Goal: Task Accomplishment & Management: Manage account settings

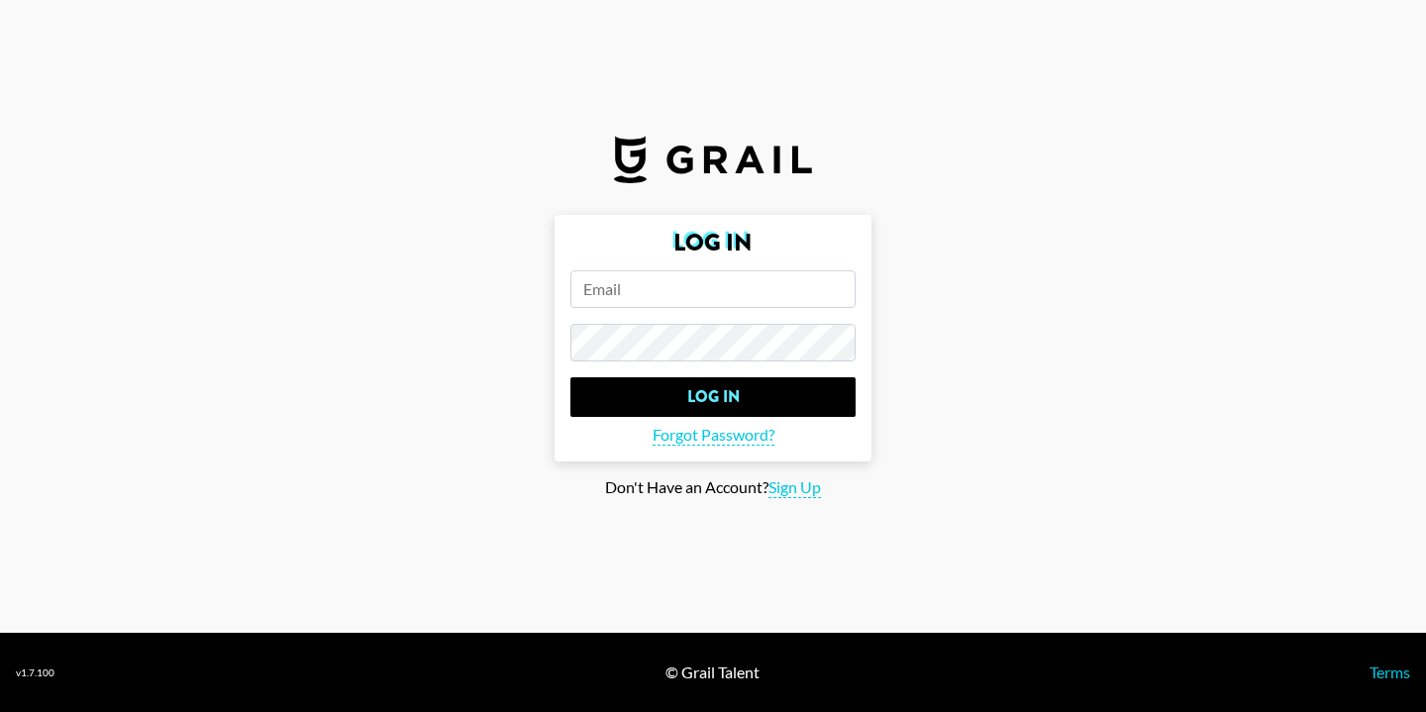
click at [662, 288] on input "email" at bounding box center [712, 289] width 285 height 38
click at [787, 486] on span "Sign Up" at bounding box center [795, 487] width 52 height 21
type input "Sign Up"
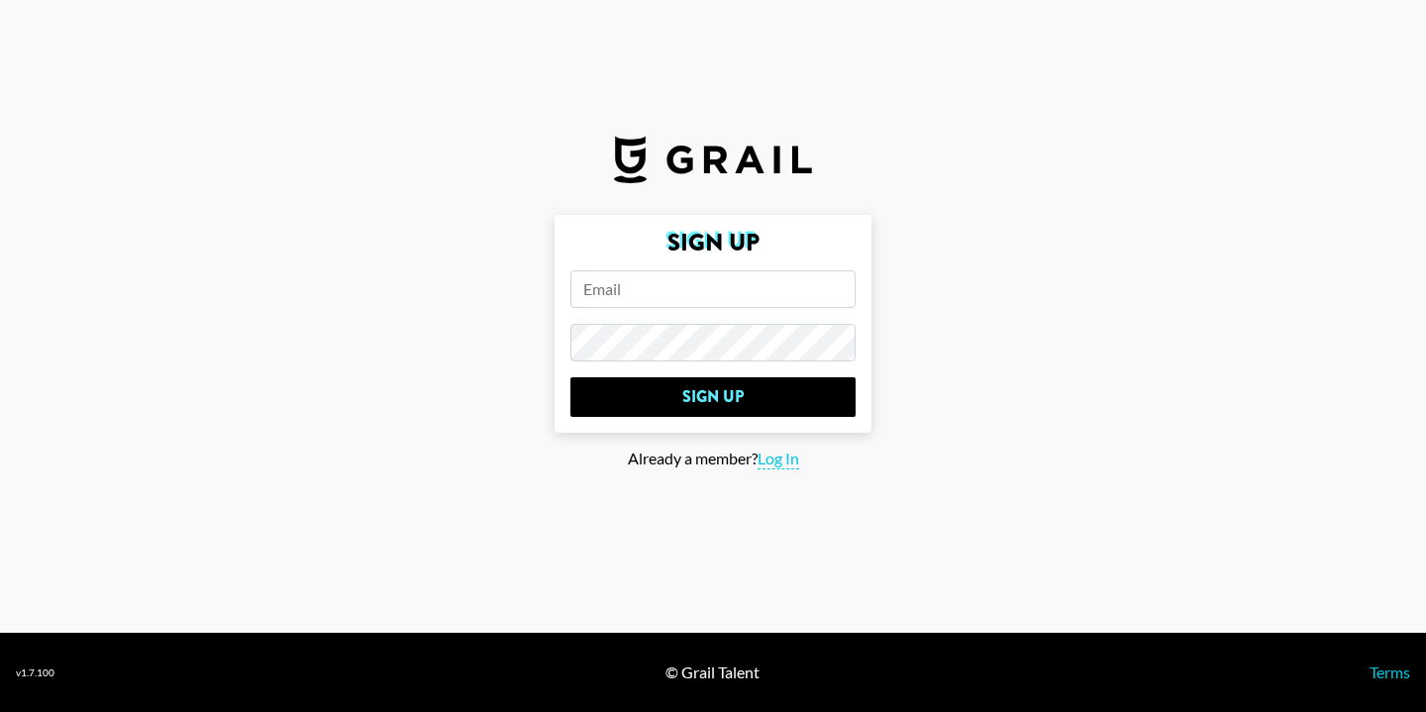
click at [654, 282] on input "email" at bounding box center [712, 289] width 285 height 38
paste input "https://grail-talent.circle.so/feed"
type input "https://grail-talent.circle.so/feed"
drag, startPoint x: 819, startPoint y: 296, endPoint x: 445, endPoint y: 278, distance: 374.8
click at [445, 278] on main "Sign Up https://grail-talent.circle.so/feed Sign Up Already a member? Log In" at bounding box center [713, 356] width 1395 height 283
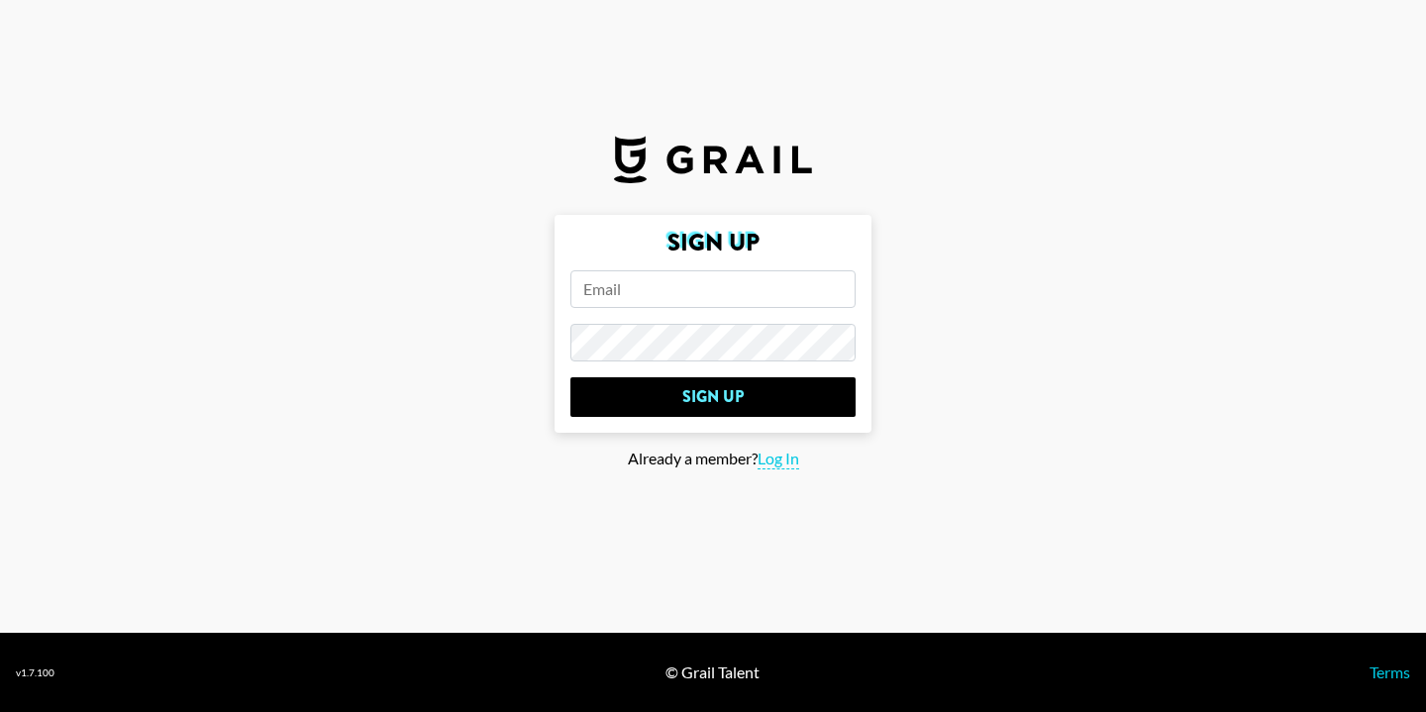
click at [661, 298] on input "email" at bounding box center [712, 289] width 285 height 38
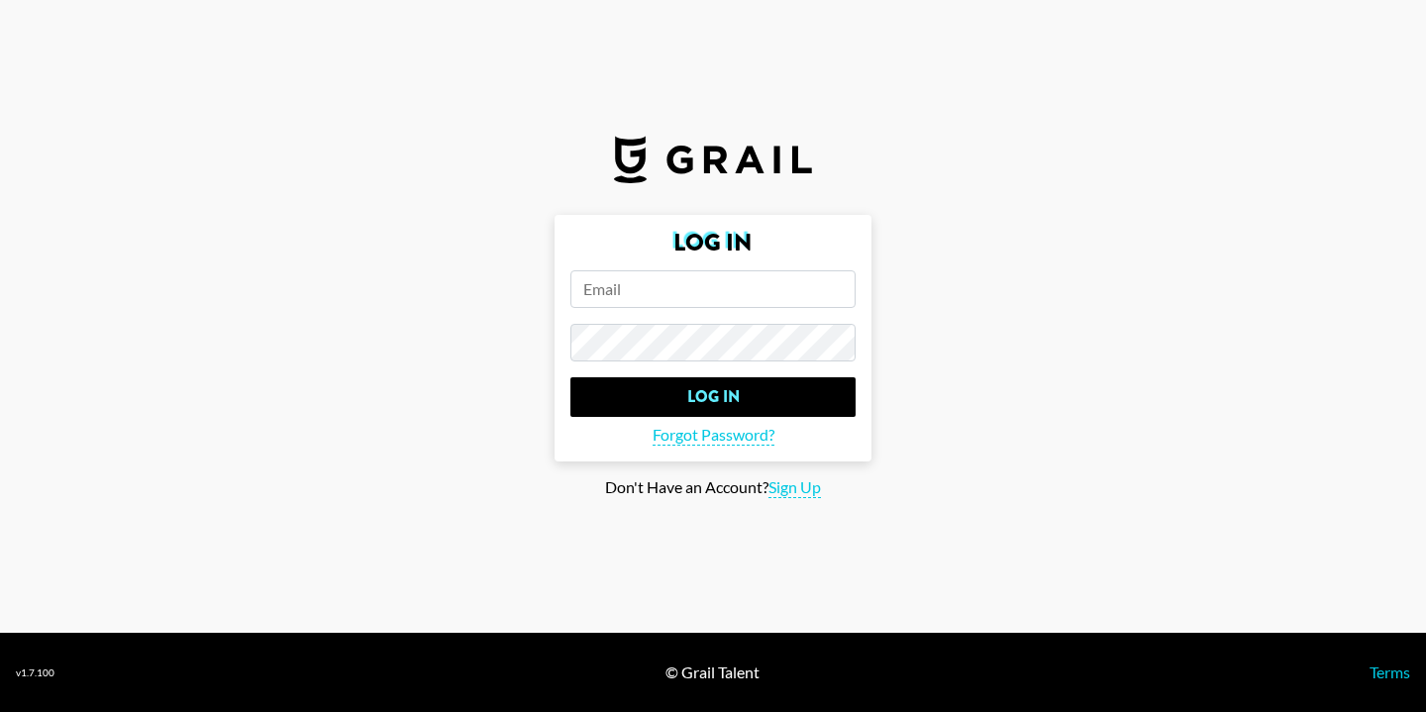
click at [713, 291] on input "email" at bounding box center [712, 289] width 285 height 38
paste input "esther.atlanta@grail-talent.com"
type input "esther.atlanta@grail-talent.com"
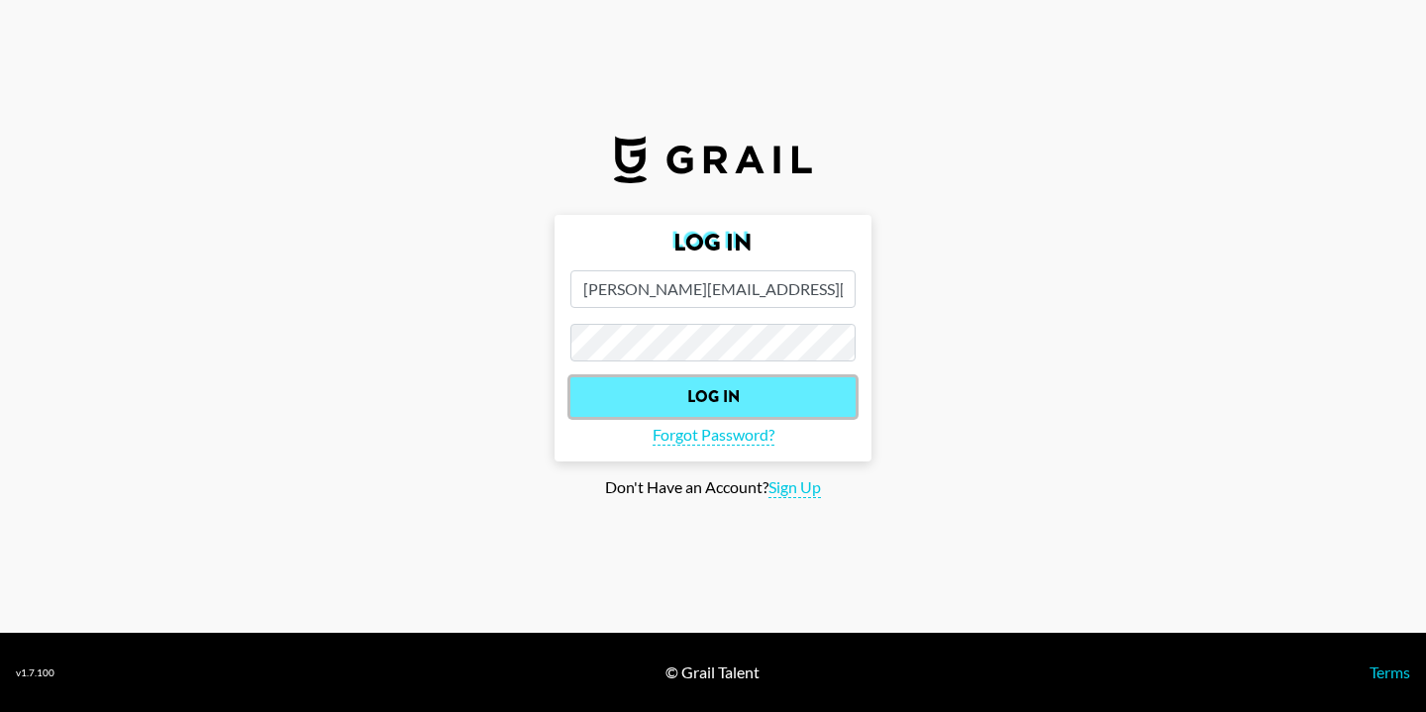
click at [642, 389] on input "Log In" at bounding box center [712, 397] width 285 height 40
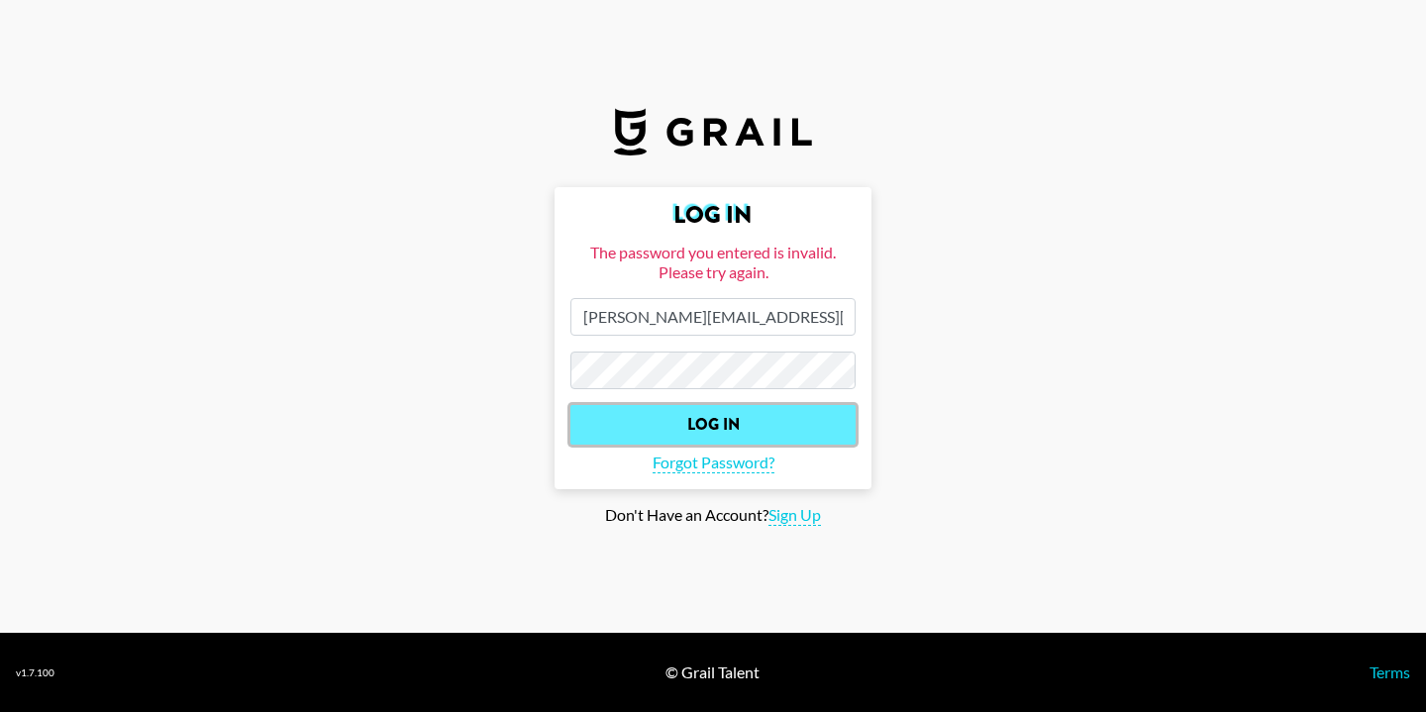
click at [735, 426] on input "Log In" at bounding box center [712, 425] width 285 height 40
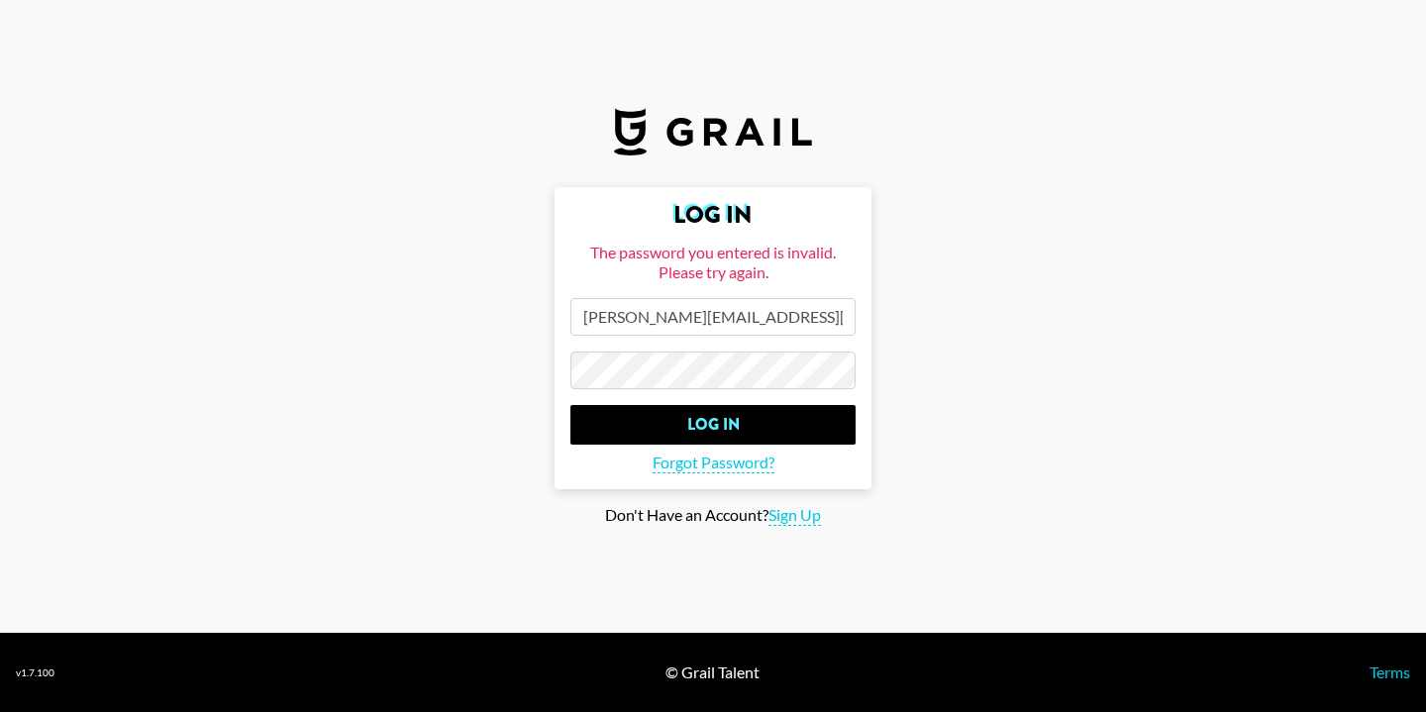
click at [437, 369] on main "Log In The password you entered is invalid. Please try again. esther.atlanta@gr…" at bounding box center [713, 356] width 1395 height 339
click at [802, 518] on span "Sign Up" at bounding box center [795, 515] width 52 height 21
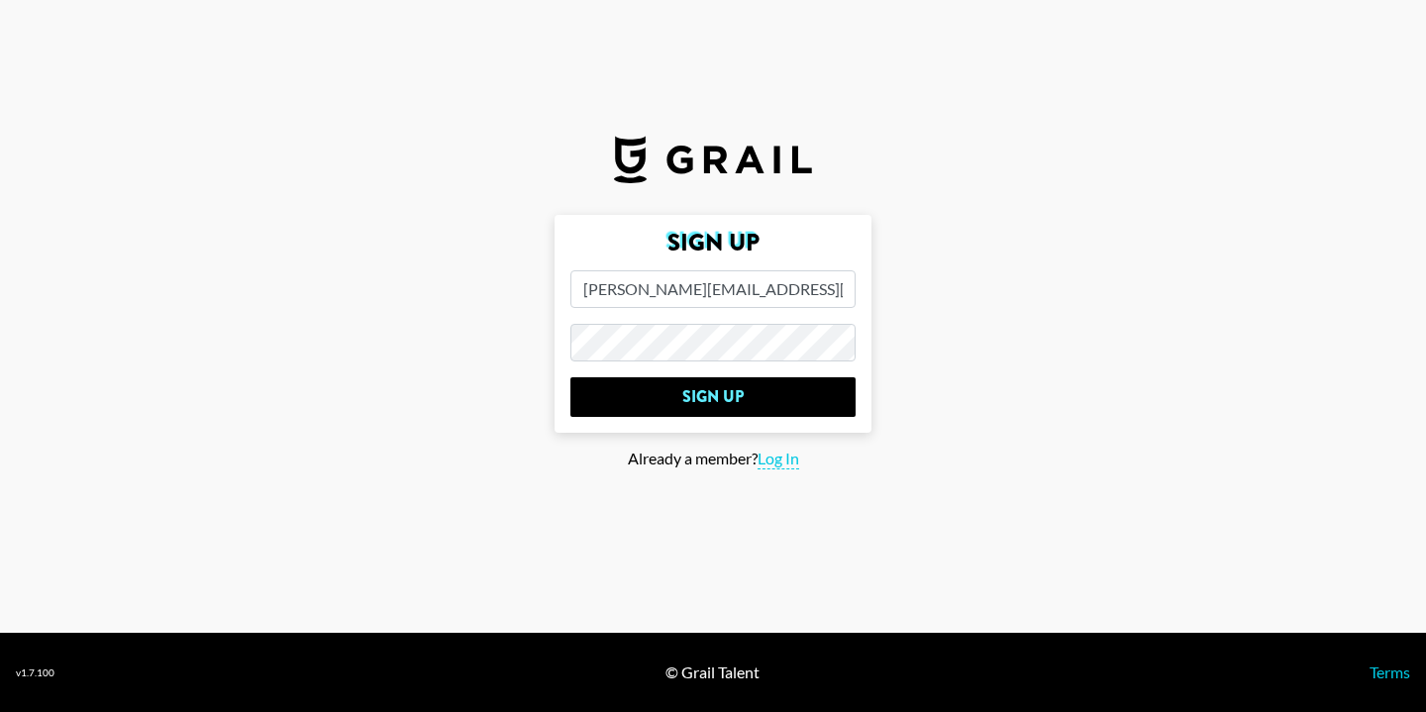
click at [407, 338] on main "Sign Up esther.atlanta@grail-talent.com Sign Up Already a member? Log In" at bounding box center [713, 356] width 1395 height 283
click at [354, 323] on main "Sign Up esther.atlanta@grail-talent.com Sign Up Already a member? Log In" at bounding box center [713, 356] width 1395 height 283
click at [570, 377] on input "Sign Up" at bounding box center [712, 397] width 285 height 40
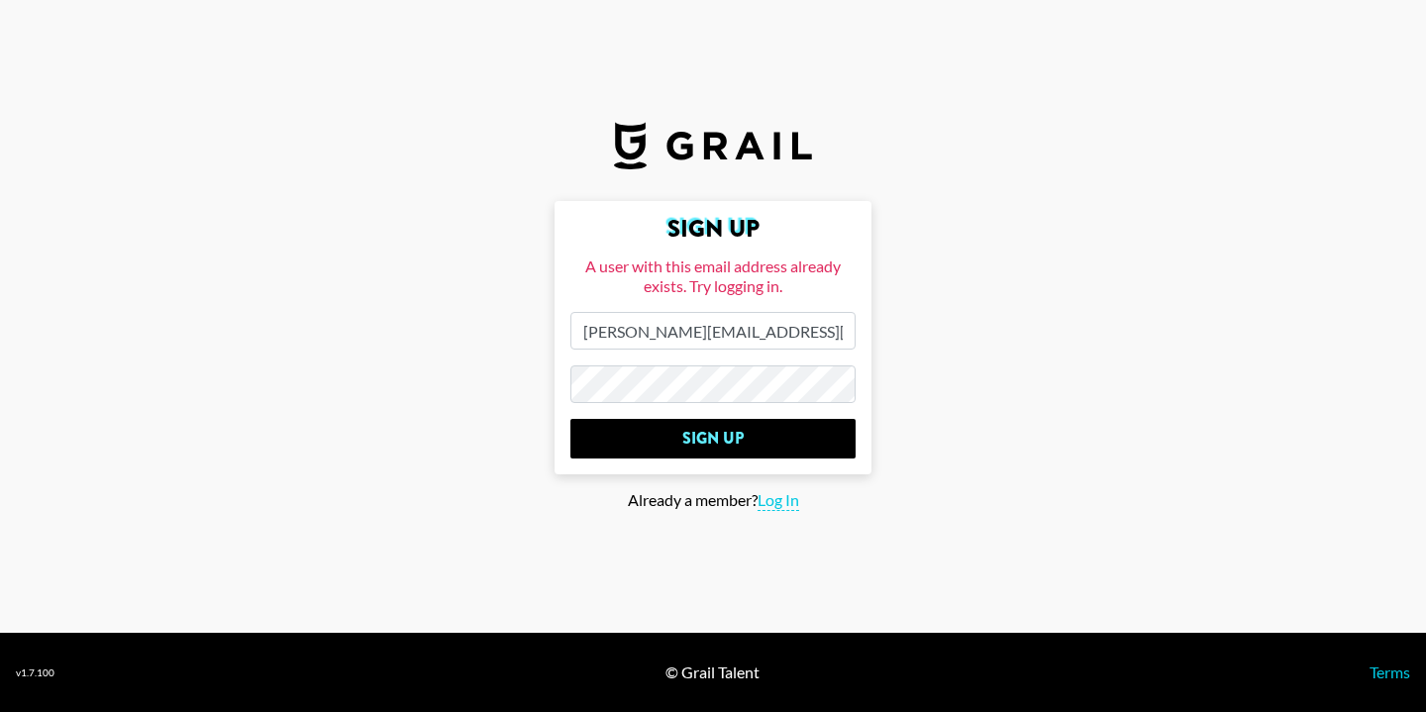
click at [414, 381] on main "Sign Up A user with this email address already exists. Try logging in. esther.a…" at bounding box center [713, 356] width 1395 height 310
click at [771, 505] on span "Log In" at bounding box center [779, 500] width 42 height 21
type input "Log In"
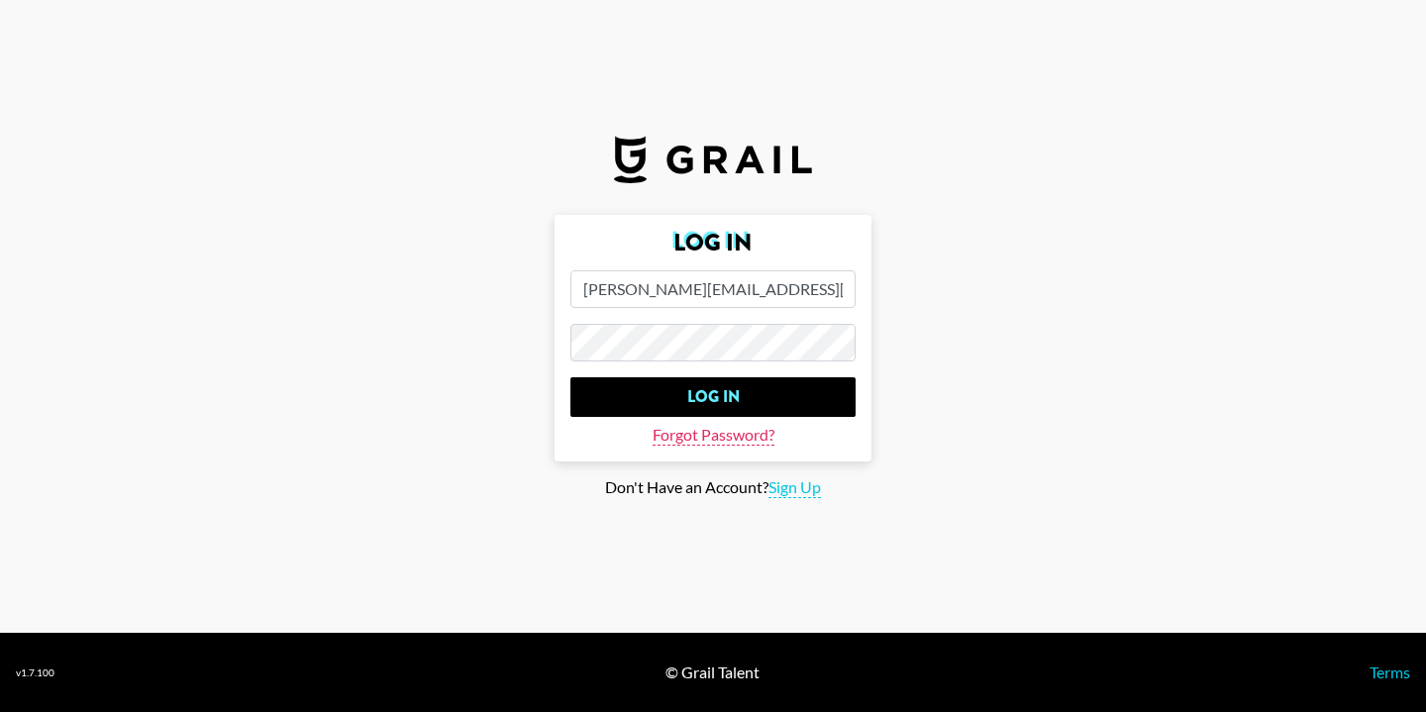
click at [710, 435] on span "Forgot Password?" at bounding box center [714, 435] width 122 height 21
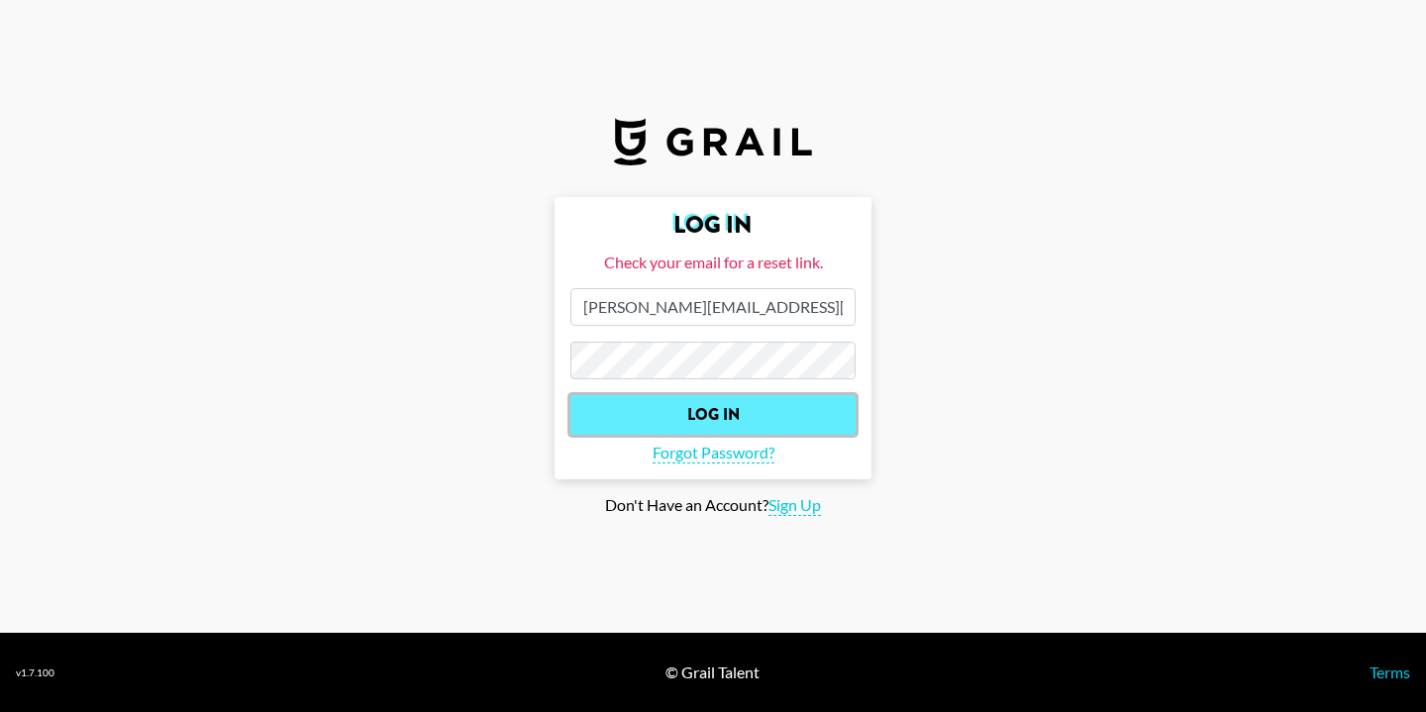
click at [719, 414] on input "Log In" at bounding box center [712, 415] width 285 height 40
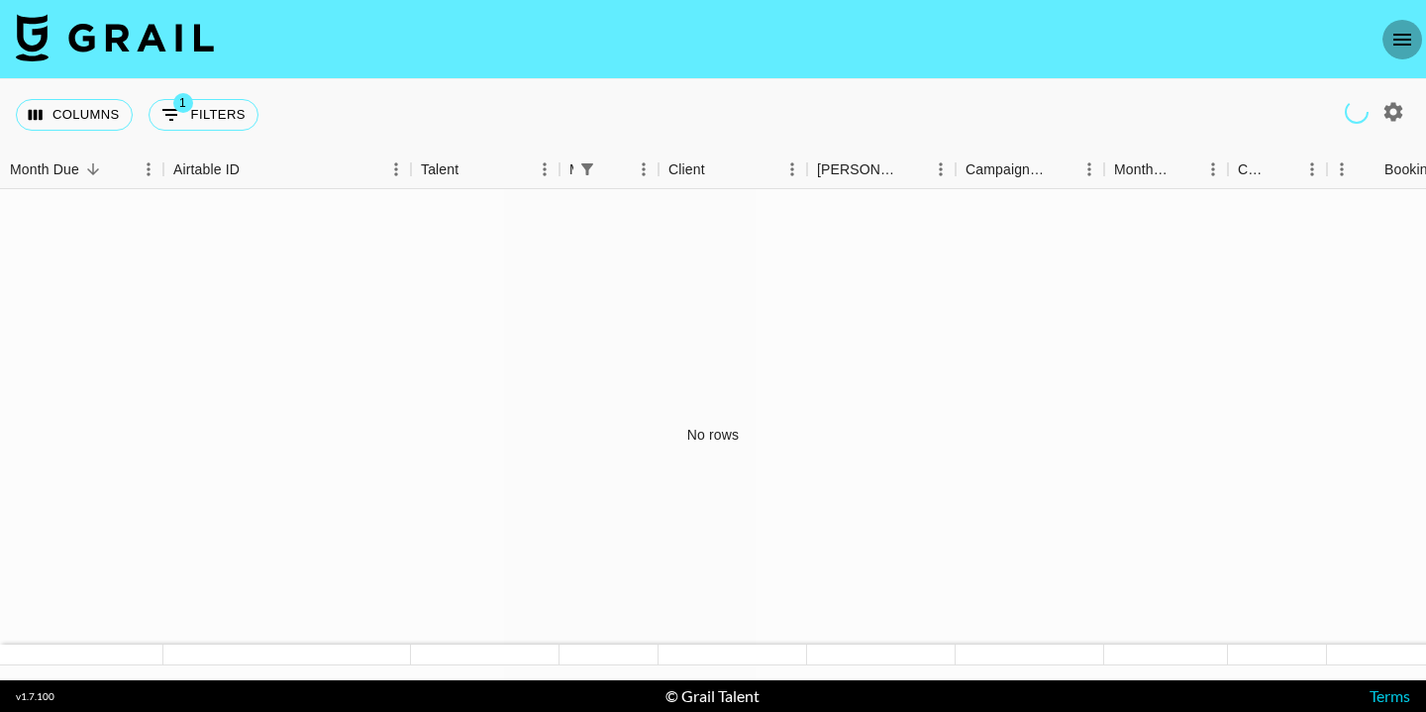
click at [1402, 41] on icon "open drawer" at bounding box center [1403, 40] width 24 height 24
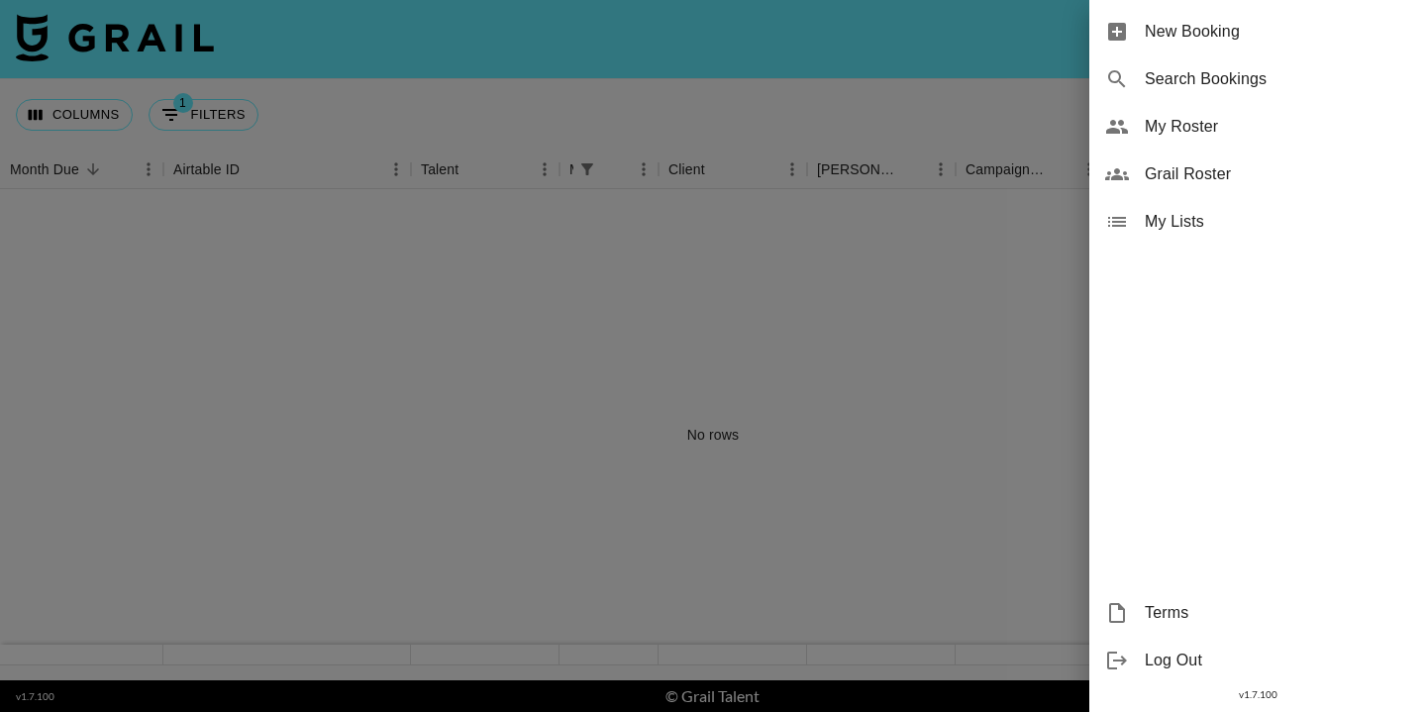
click at [945, 55] on div at bounding box center [713, 356] width 1426 height 712
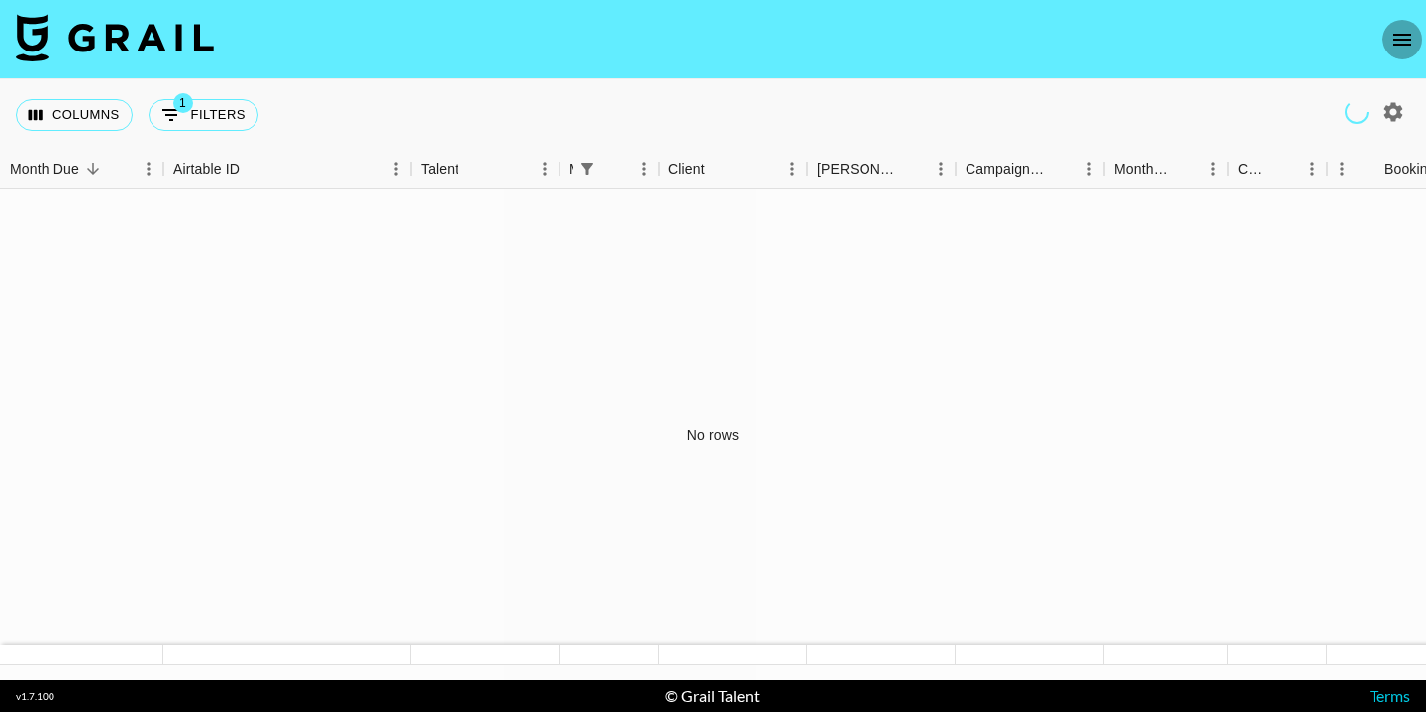
click at [1400, 36] on icon "open drawer" at bounding box center [1403, 40] width 24 height 24
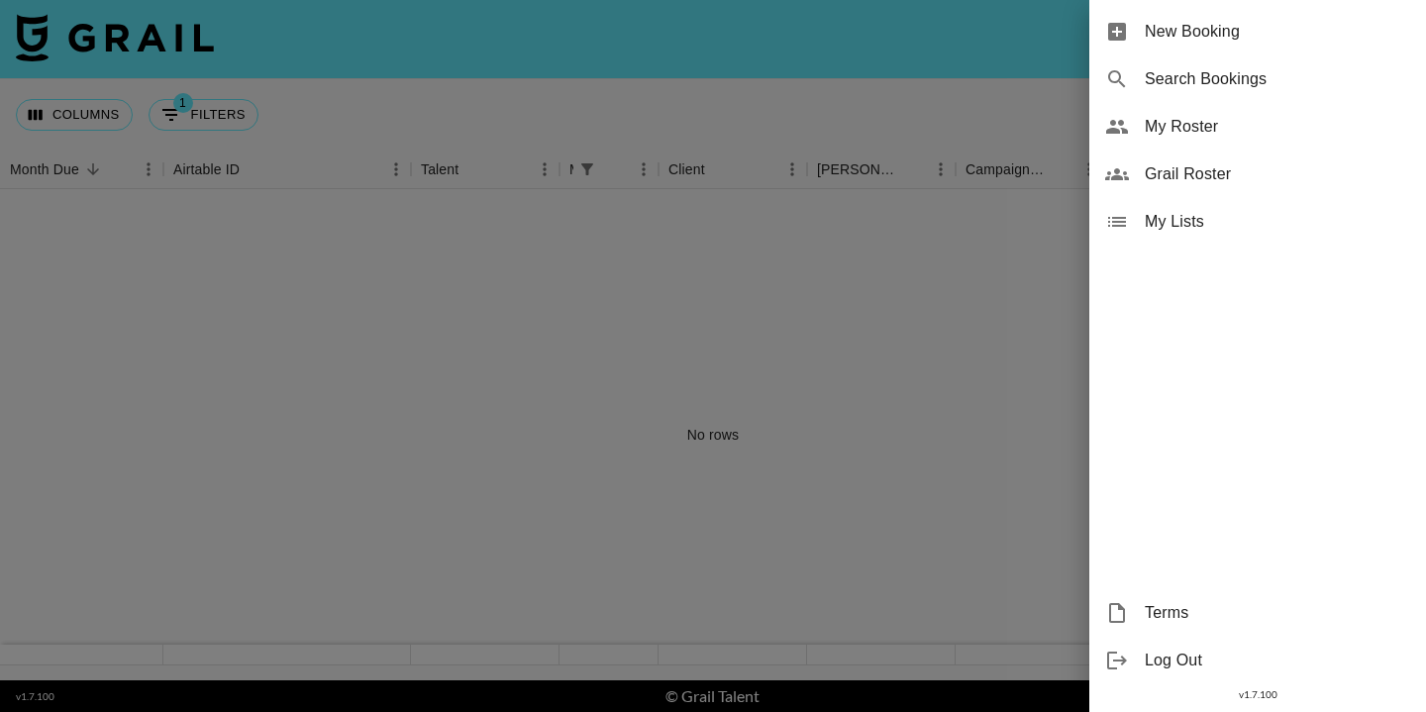
click at [1194, 131] on span "My Roster" at bounding box center [1277, 127] width 265 height 24
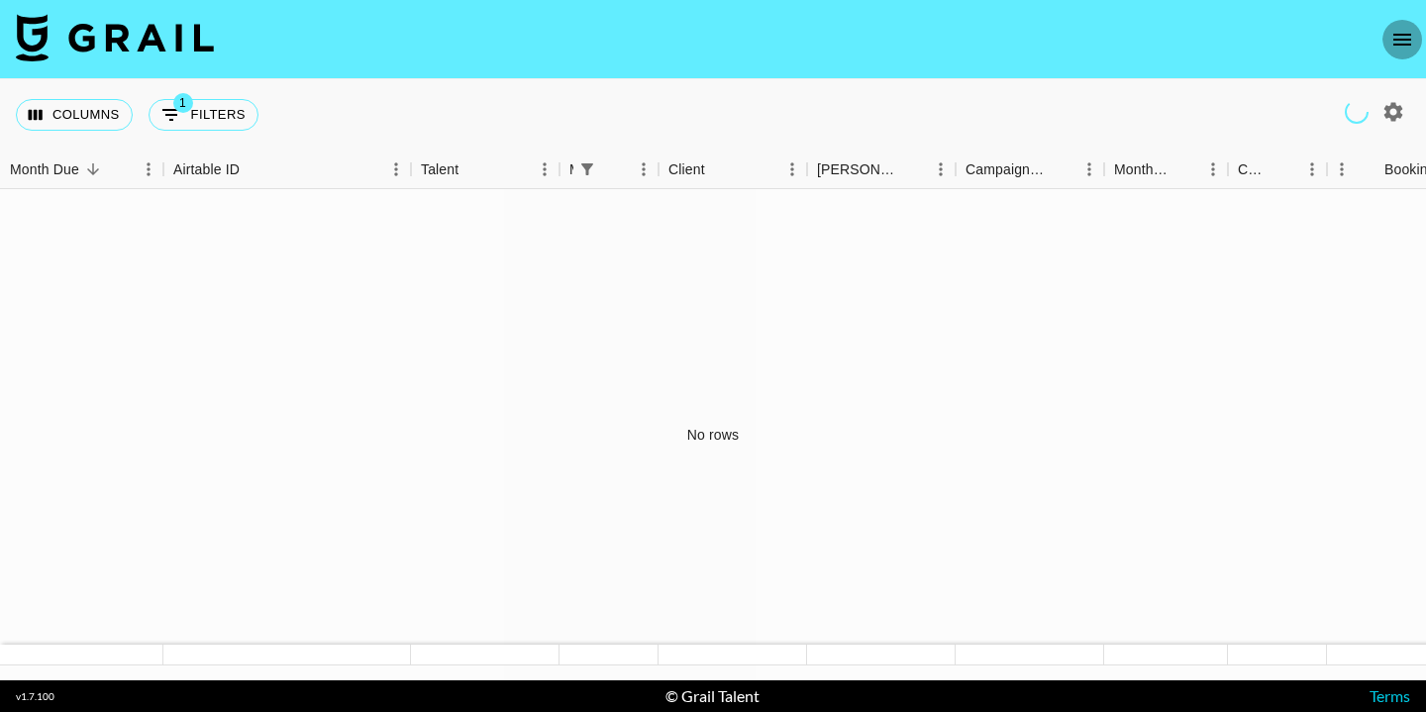
click at [1400, 40] on icon "open drawer" at bounding box center [1403, 40] width 24 height 24
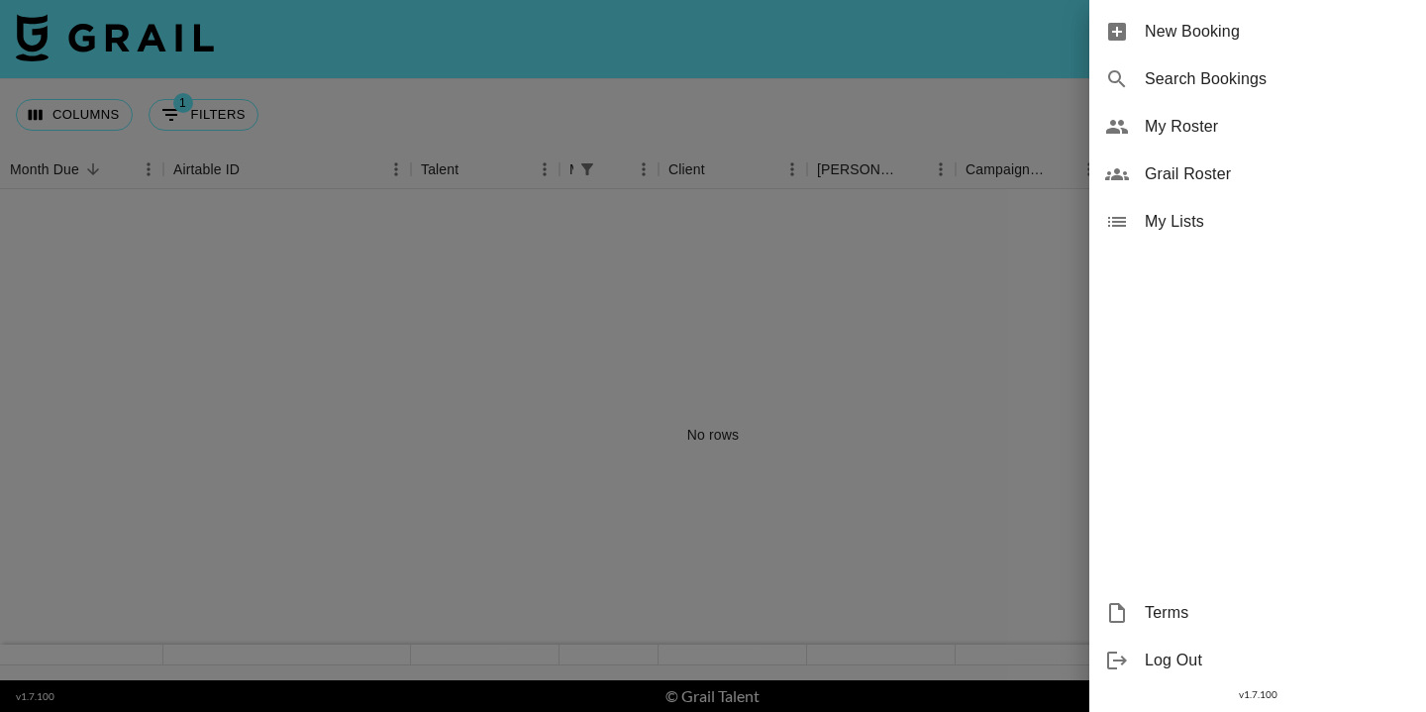
click at [1180, 214] on span "My Lists" at bounding box center [1277, 222] width 265 height 24
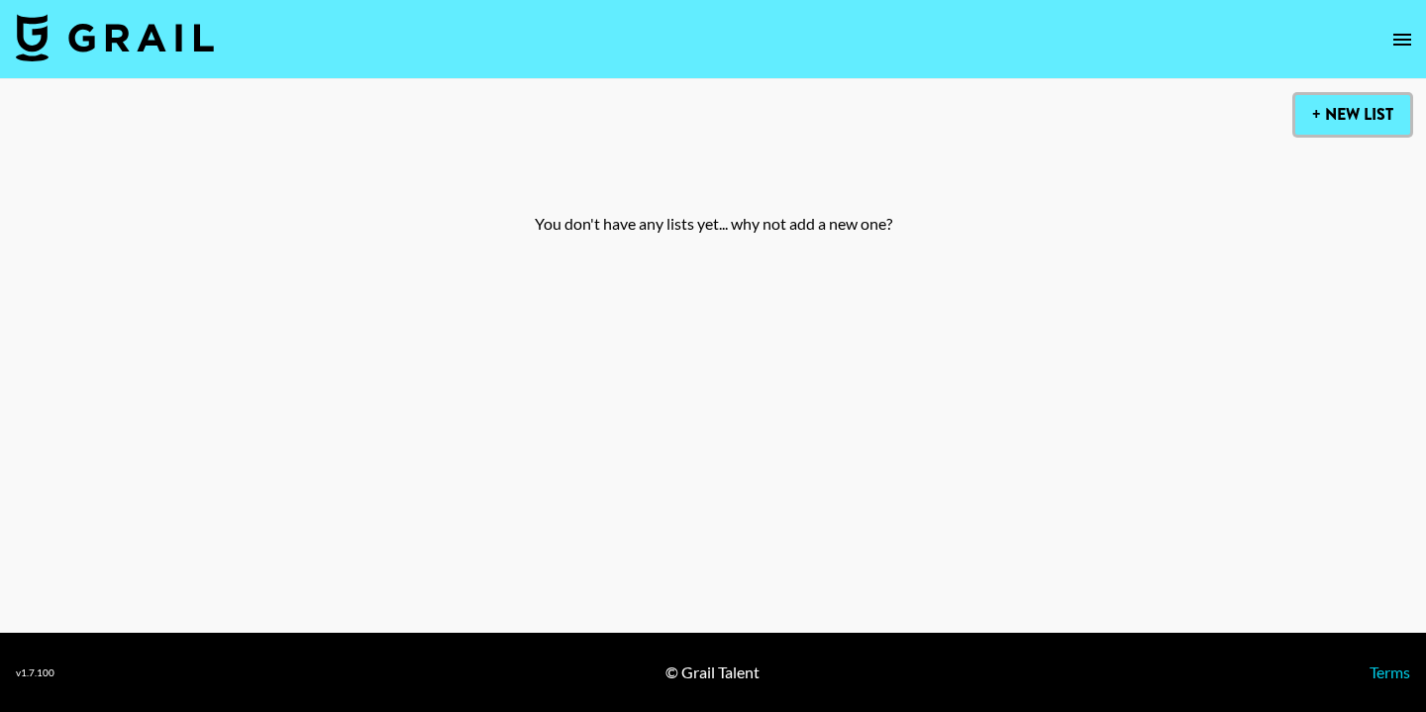
click at [1350, 128] on button "+ New List" at bounding box center [1352, 115] width 115 height 40
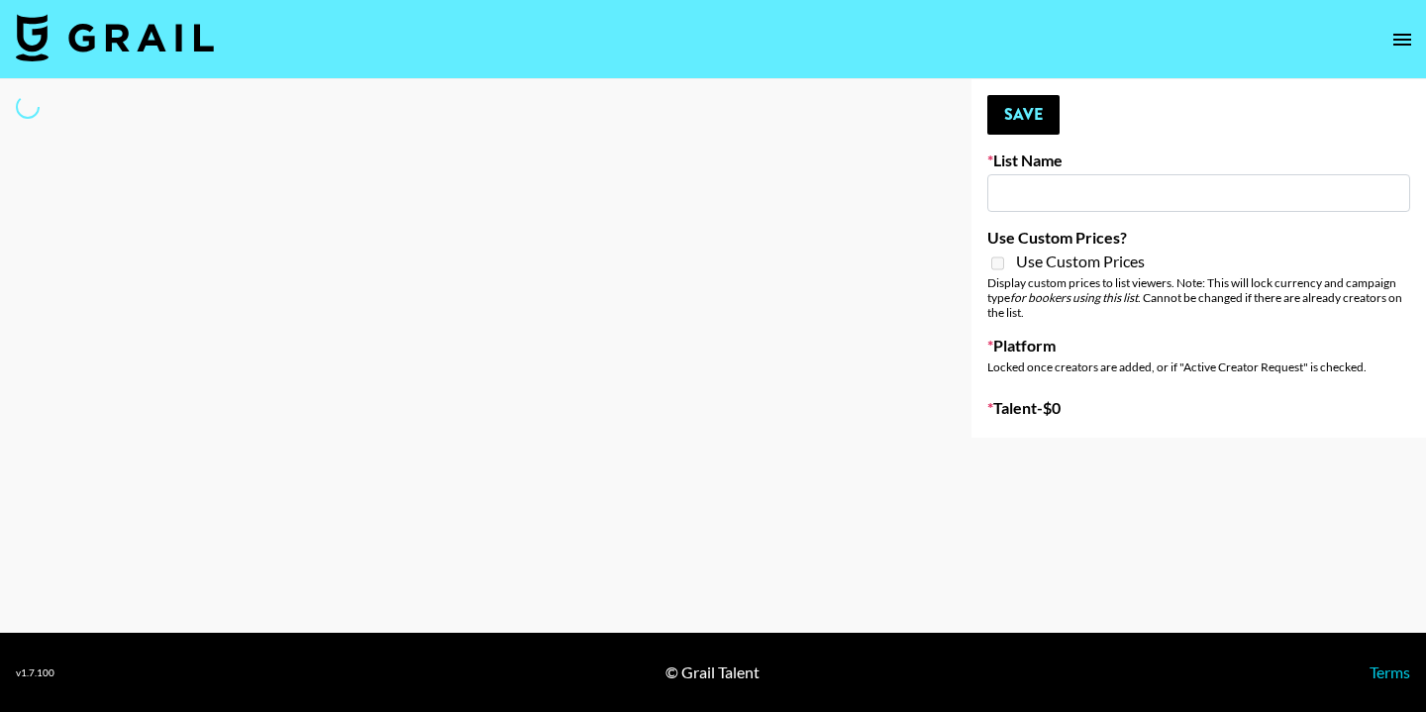
type input "New List"
select select "Song"
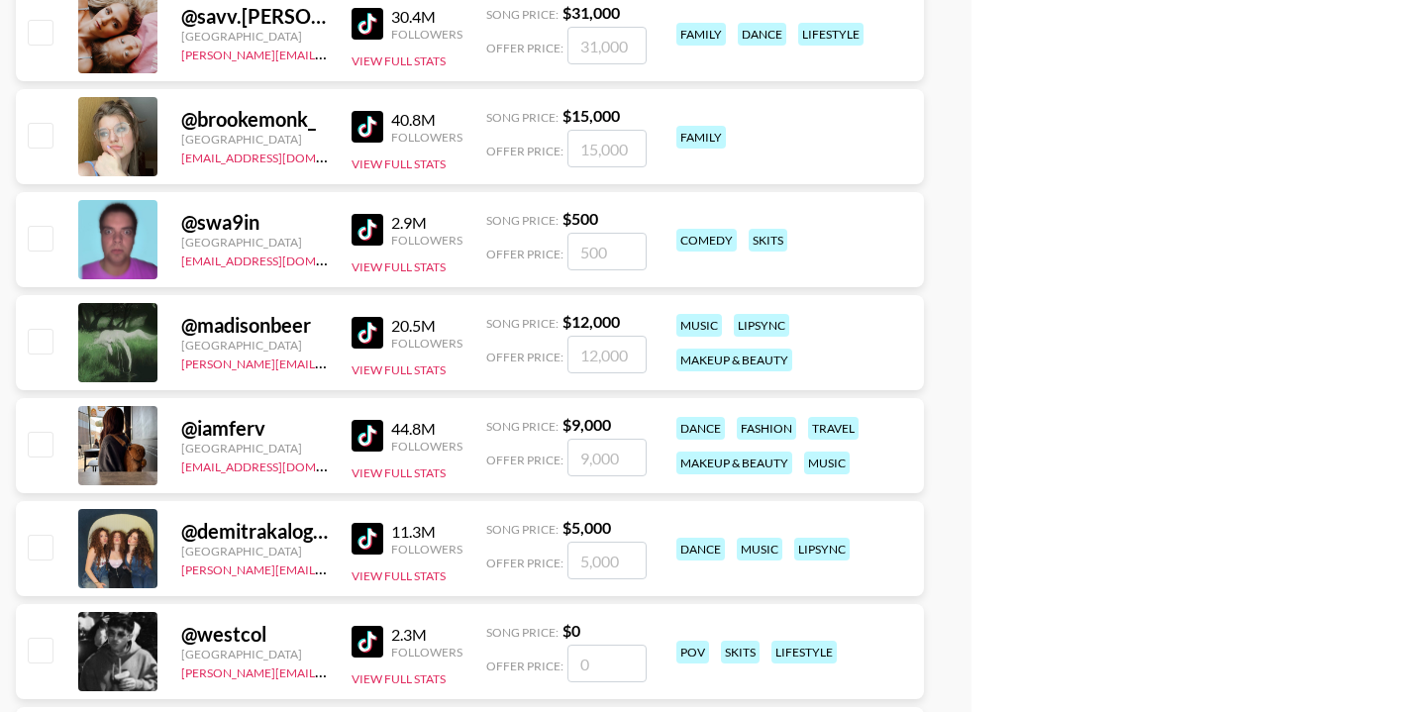
scroll to position [596, 0]
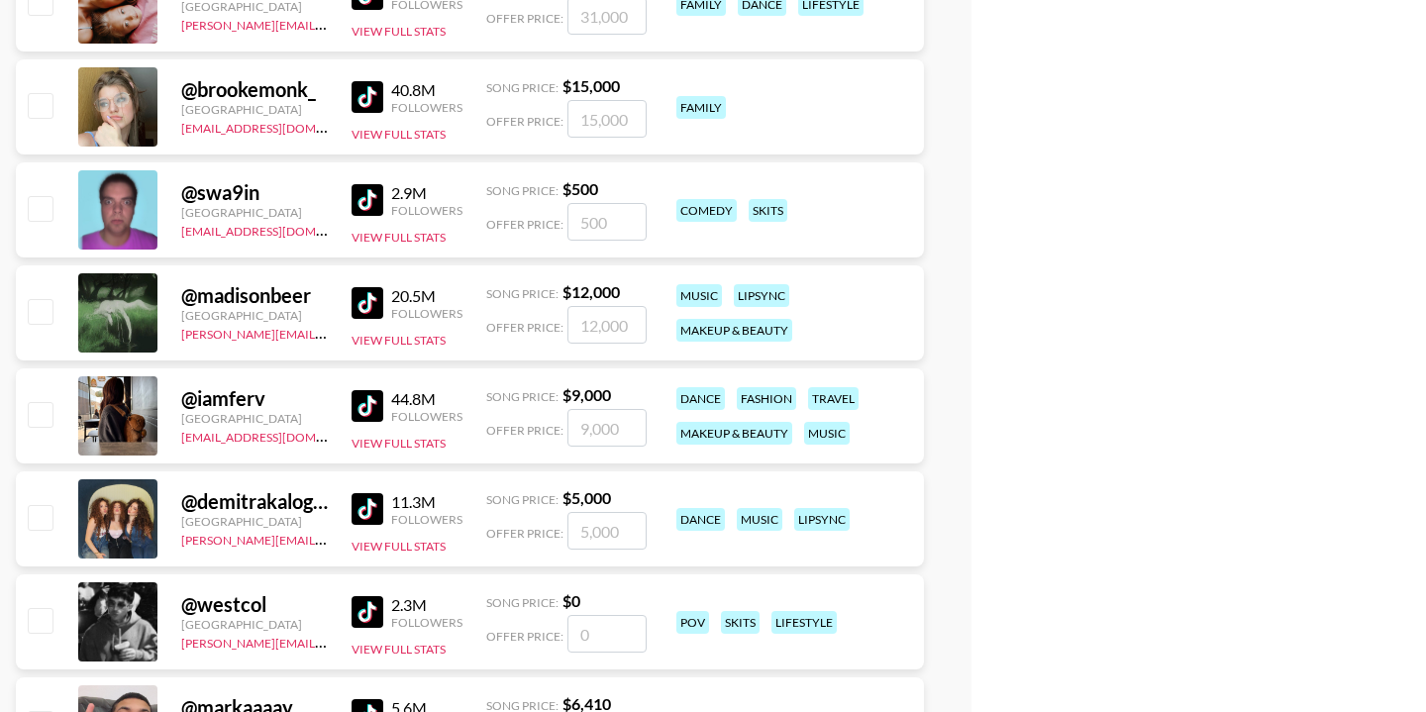
click at [609, 329] on input "number" at bounding box center [607, 325] width 79 height 38
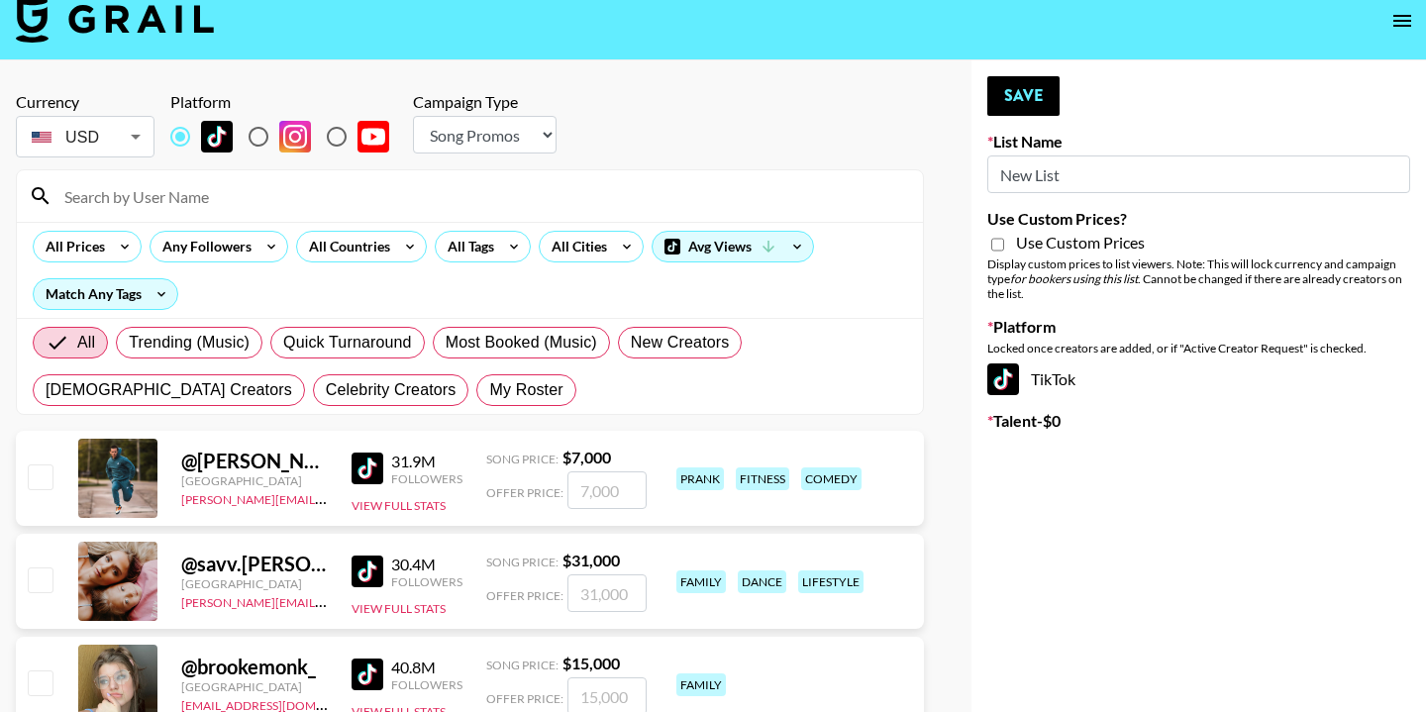
scroll to position [29, 0]
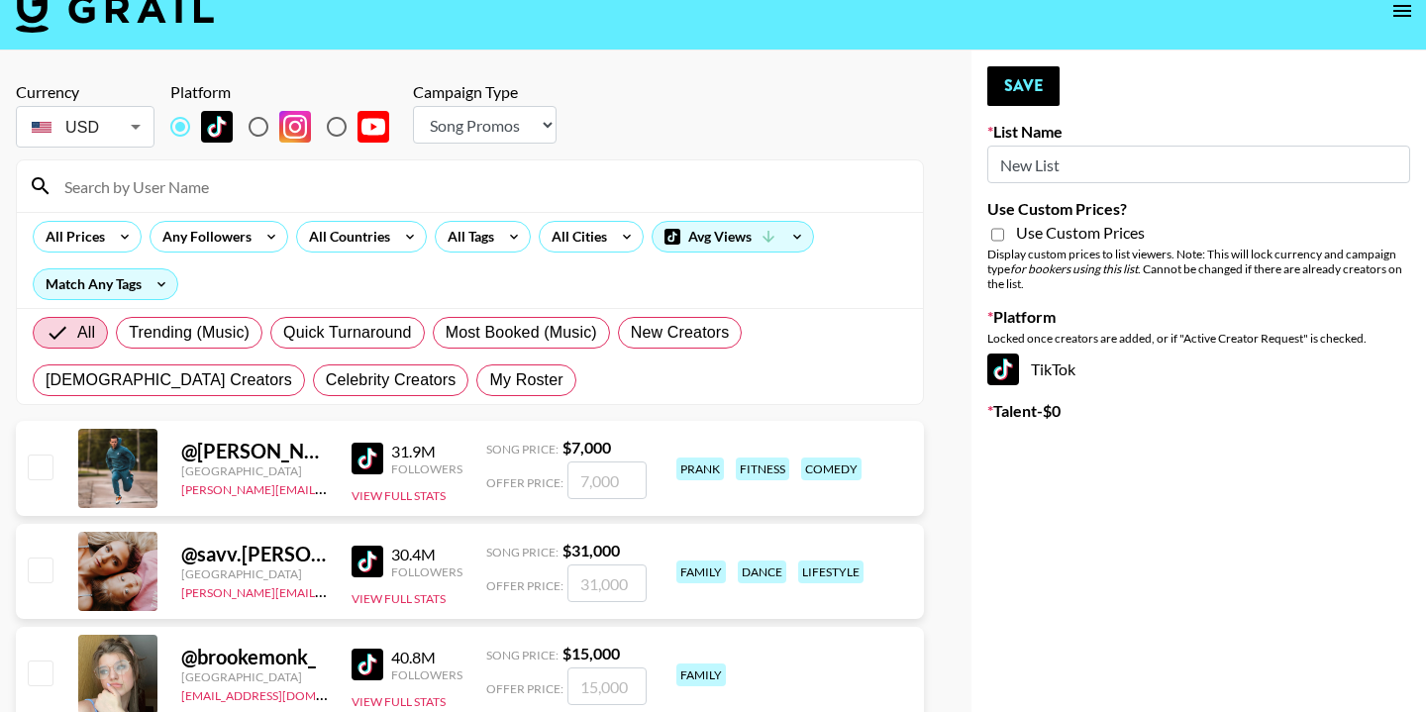
click at [1070, 374] on div "TikTok" at bounding box center [1198, 370] width 423 height 32
click at [262, 128] on input "radio" at bounding box center [259, 127] width 42 height 42
radio input "true"
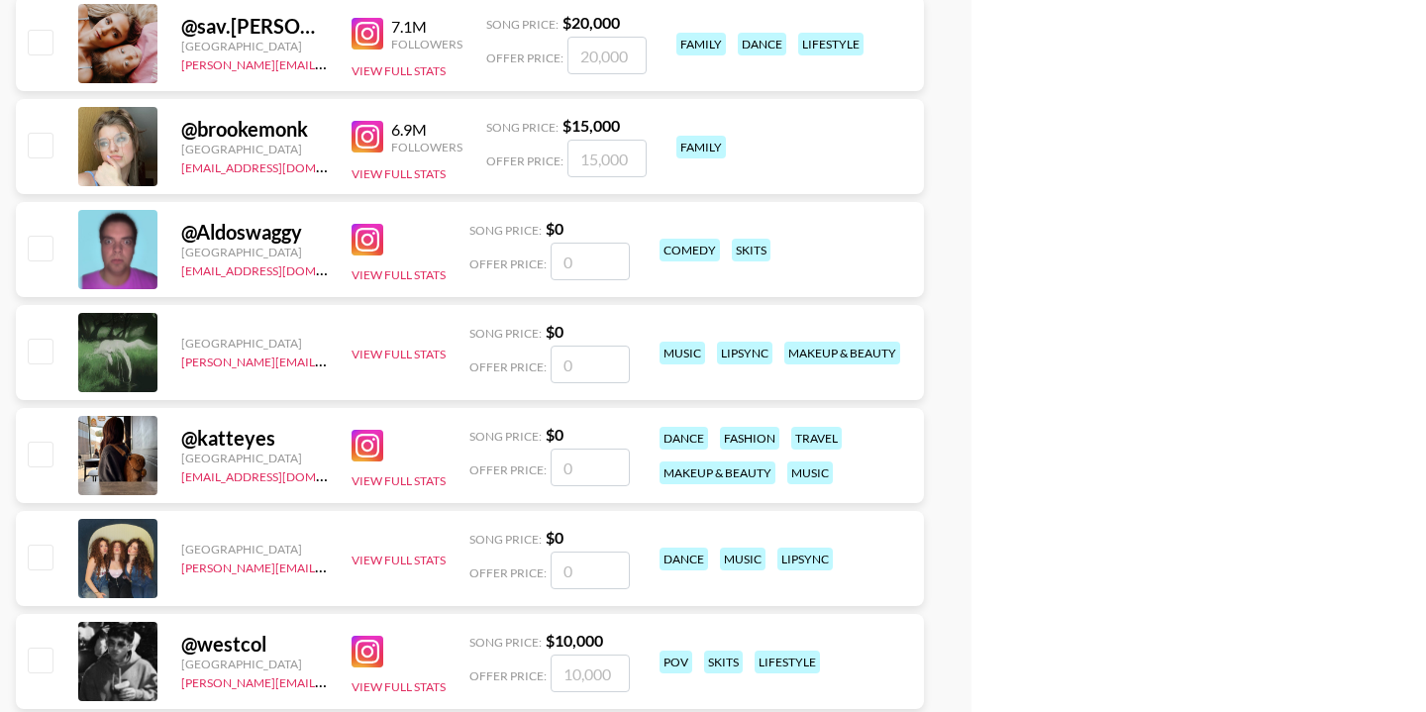
scroll to position [0, 0]
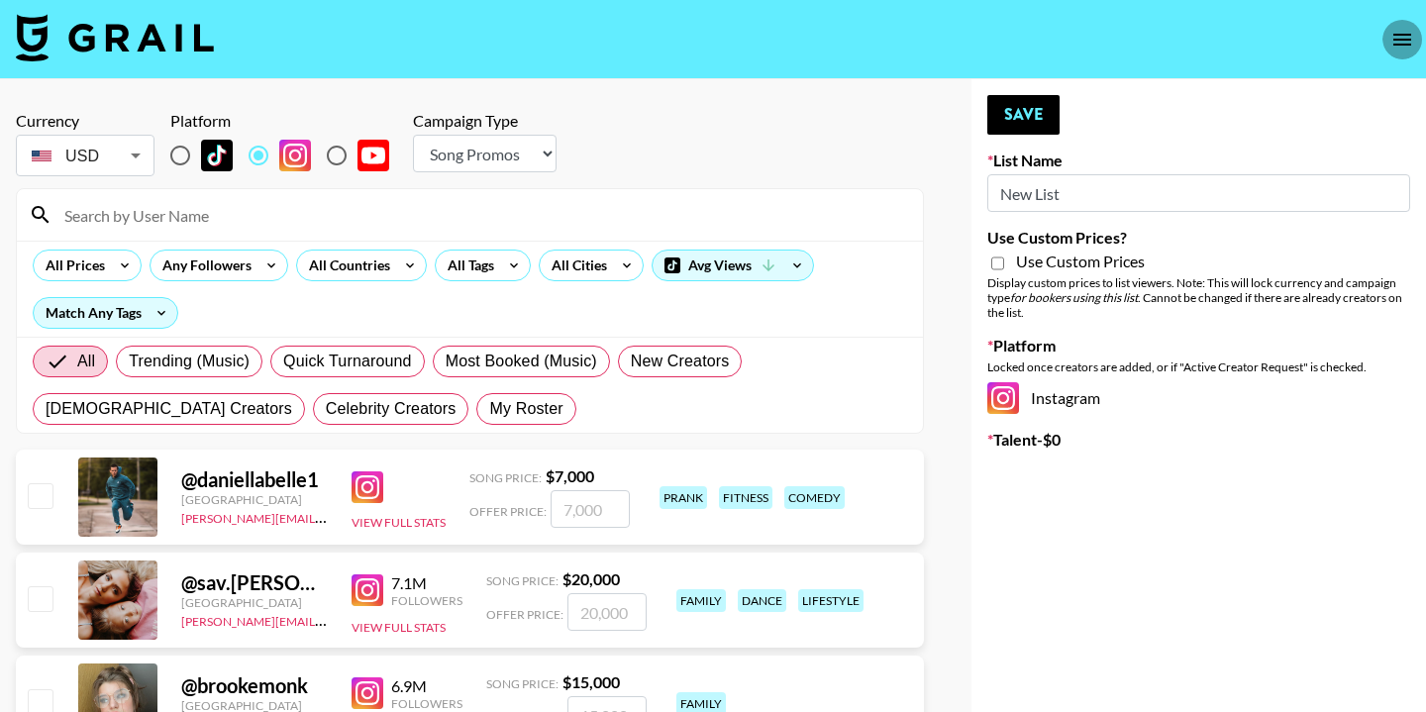
click at [1396, 39] on icon "open drawer" at bounding box center [1403, 40] width 18 height 12
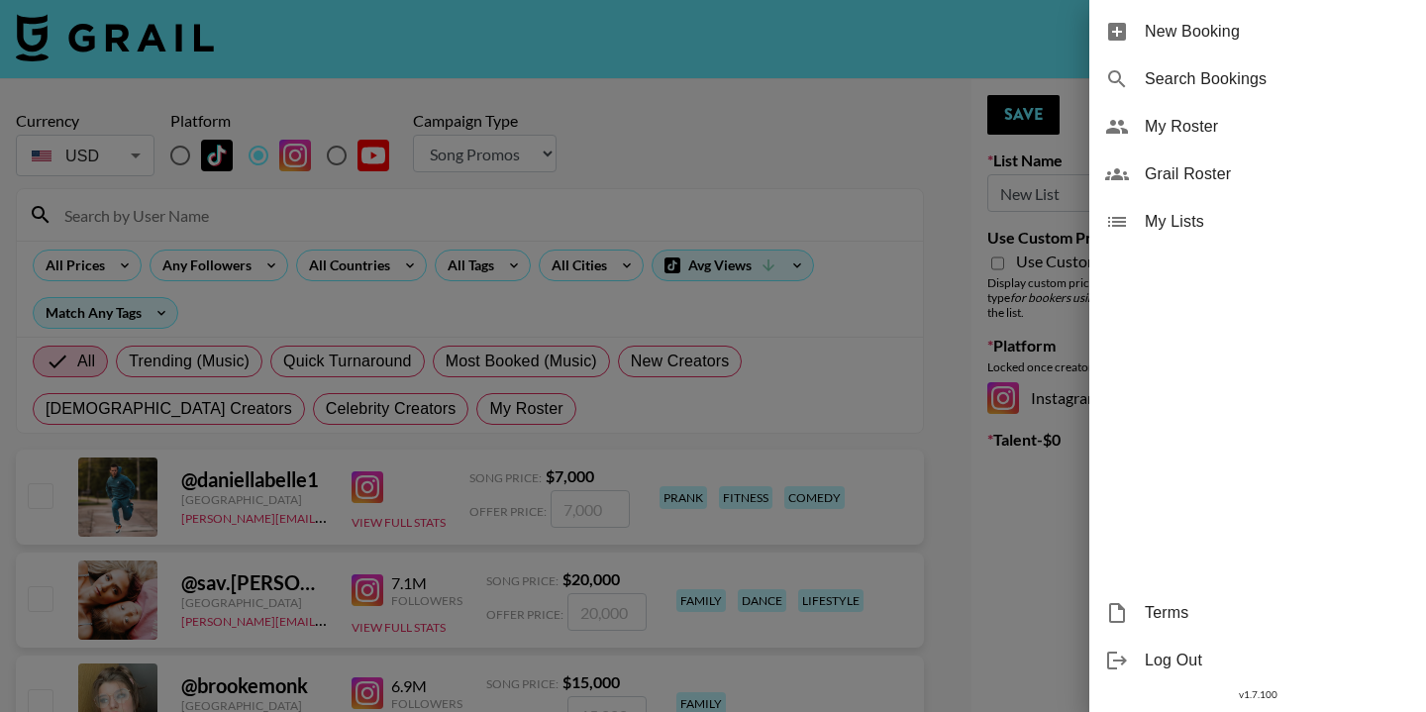
click at [1191, 171] on span "Grail Roster" at bounding box center [1277, 174] width 265 height 24
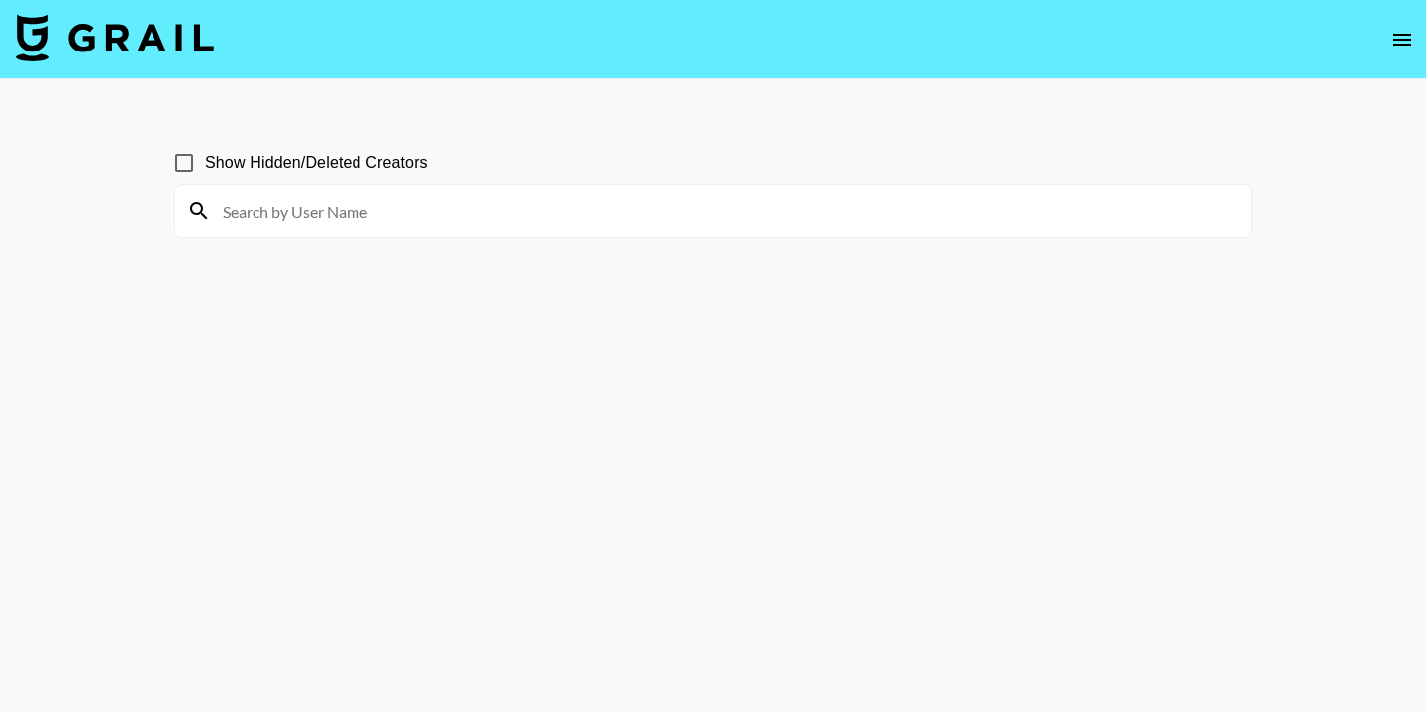
click at [1398, 42] on icon "open drawer" at bounding box center [1403, 40] width 24 height 24
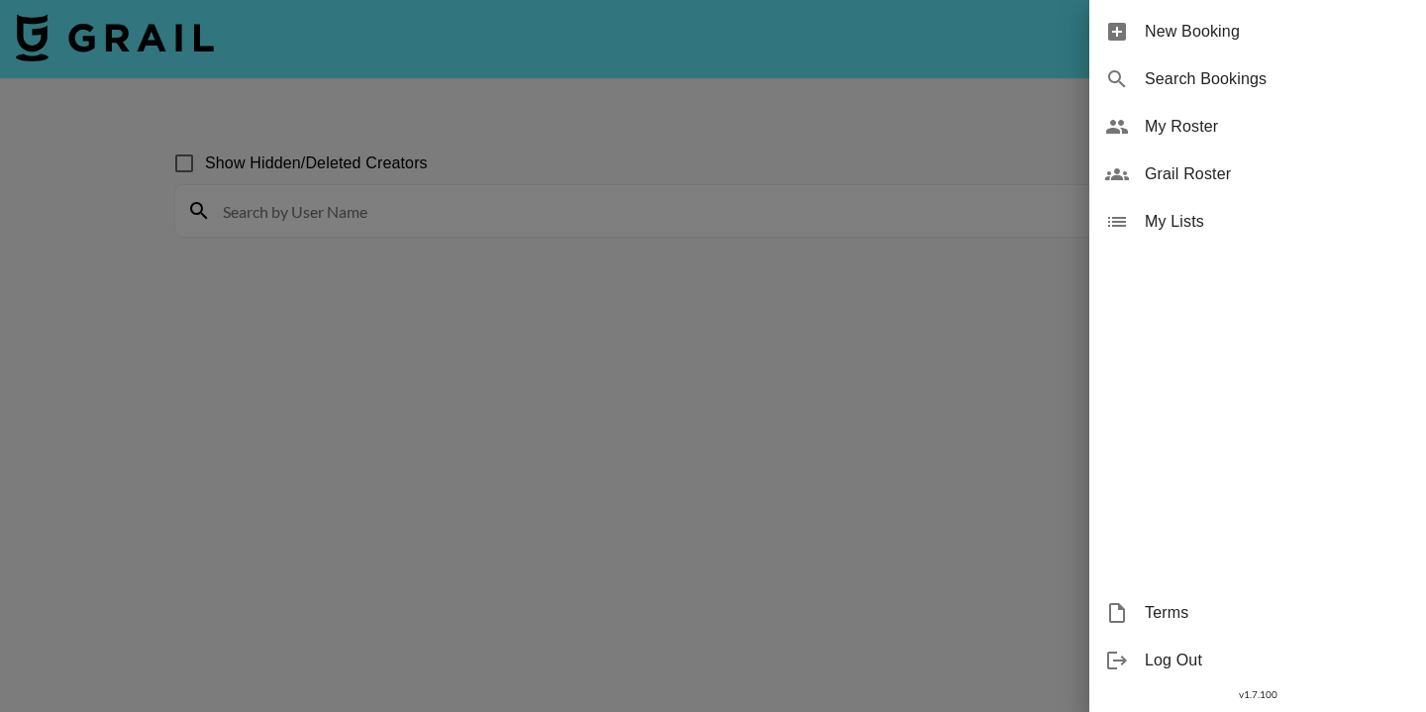
click at [1201, 28] on span "New Booking" at bounding box center [1277, 32] width 265 height 24
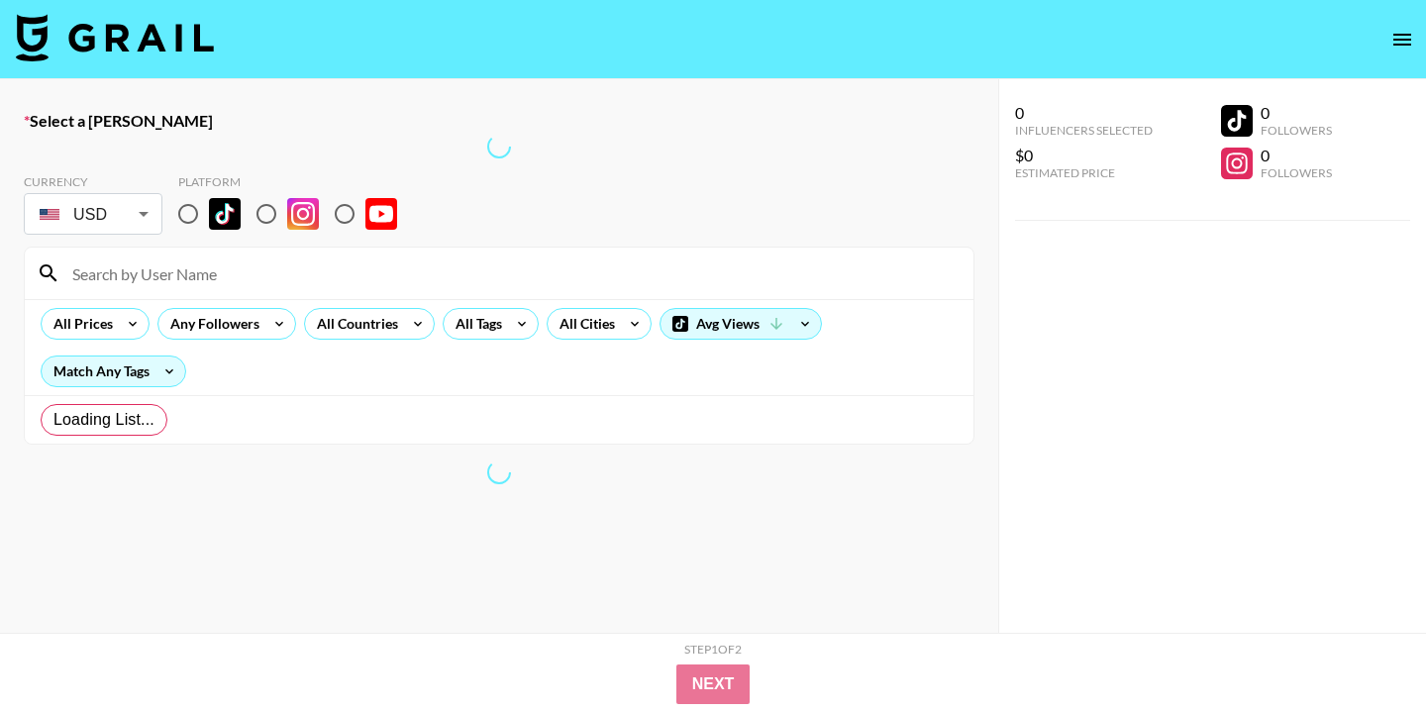
click at [111, 123] on label "Select a Booker" at bounding box center [499, 121] width 951 height 20
click at [186, 217] on input "radio" at bounding box center [188, 214] width 42 height 42
radio input "true"
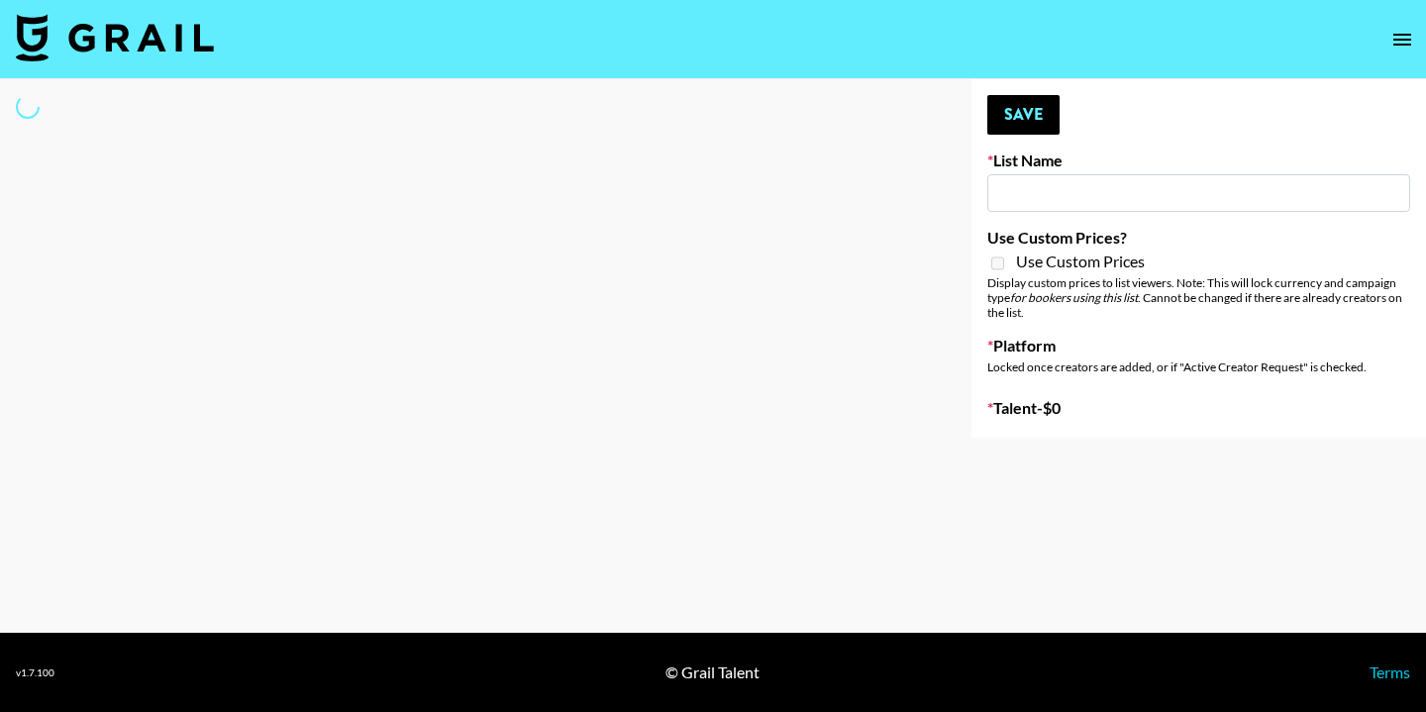
click at [91, 49] on img at bounding box center [115, 38] width 198 height 48
